Goal: Find specific page/section: Find specific page/section

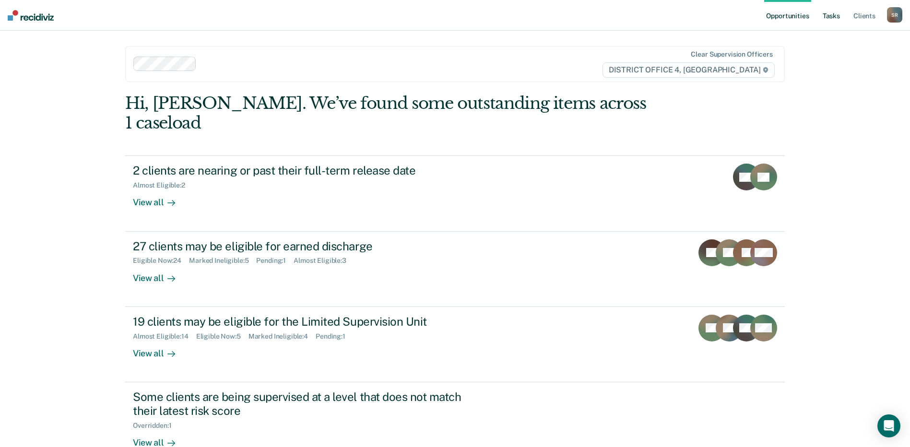
click at [830, 19] on link "Tasks" at bounding box center [831, 15] width 21 height 31
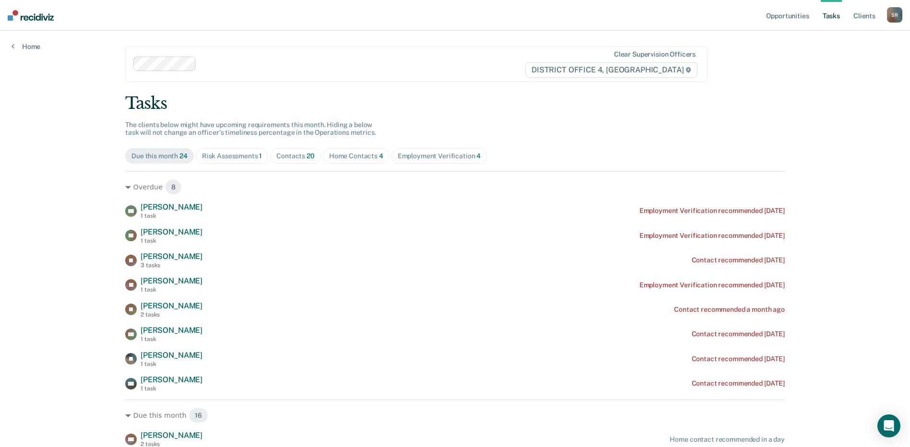
click at [235, 155] on div "Risk Assessments 1" at bounding box center [232, 156] width 60 height 8
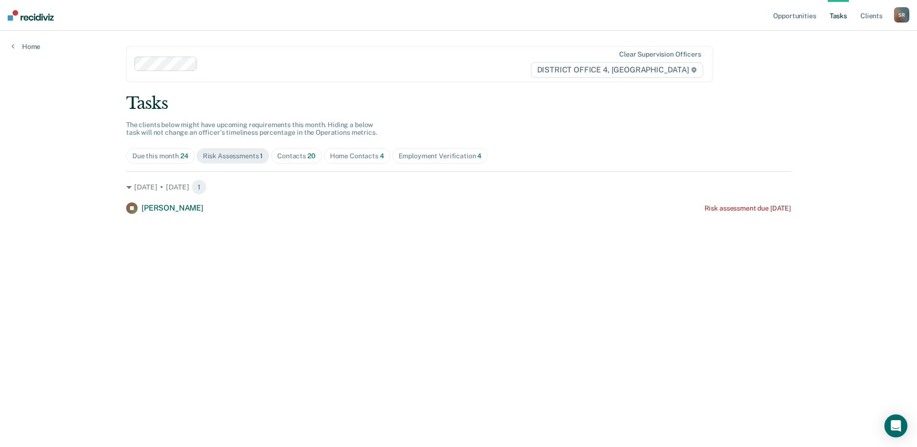
click at [286, 153] on div "Contacts 20" at bounding box center [296, 156] width 38 height 8
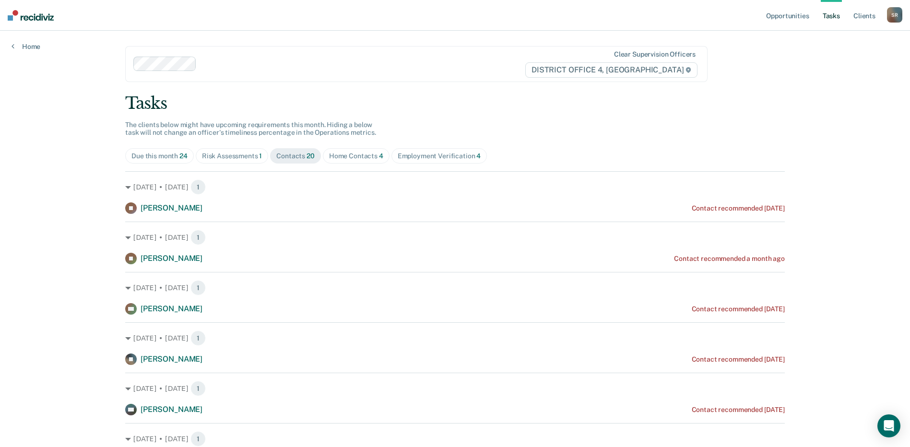
click at [373, 155] on div "Home Contacts 4" at bounding box center [356, 156] width 54 height 8
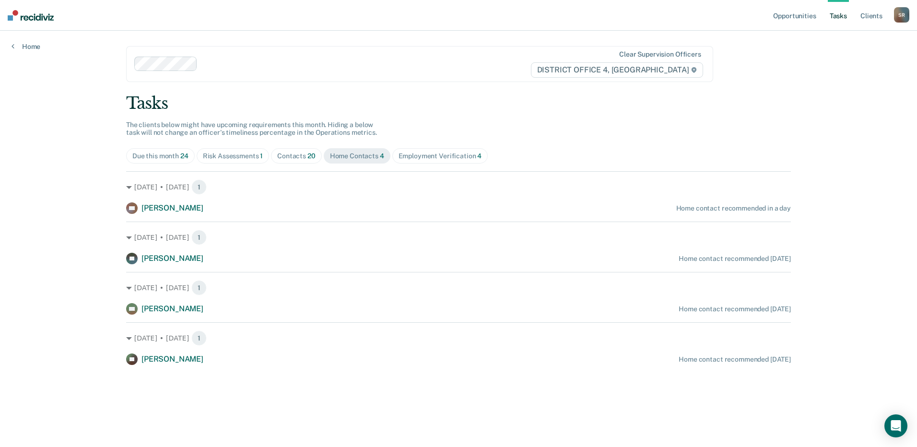
click at [420, 153] on div "Employment Verification 4" at bounding box center [440, 156] width 83 height 8
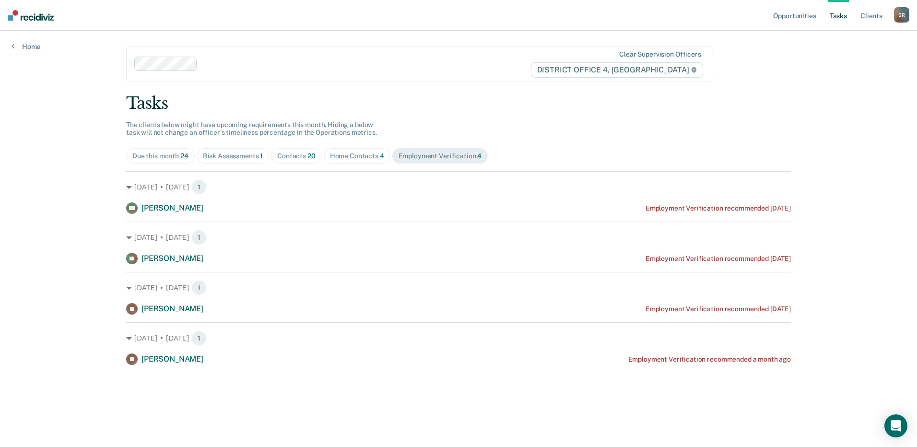
click at [354, 150] on span "Home Contacts 4" at bounding box center [357, 155] width 67 height 15
